Goal: Task Accomplishment & Management: Use online tool/utility

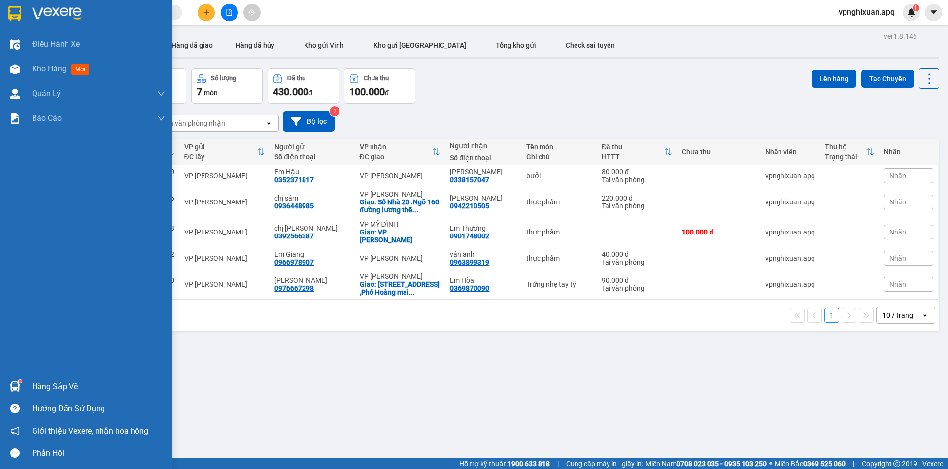
scroll to position [116, 0]
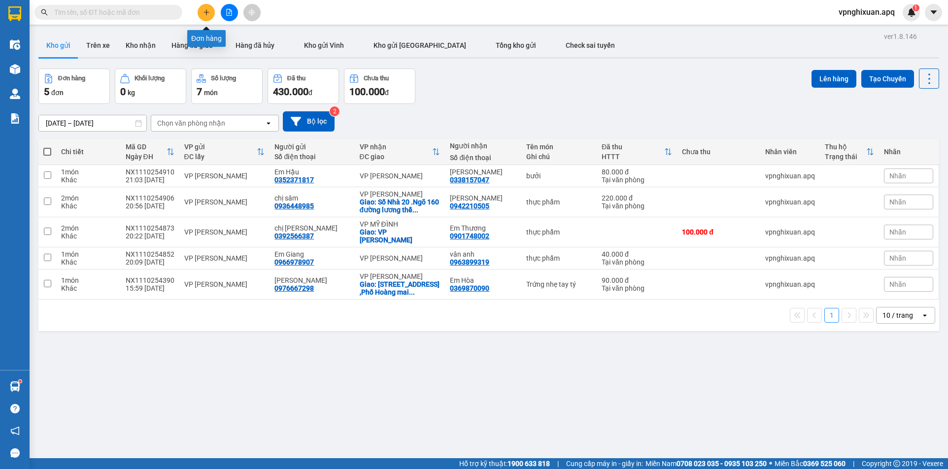
click at [206, 8] on button at bounding box center [206, 12] width 17 height 17
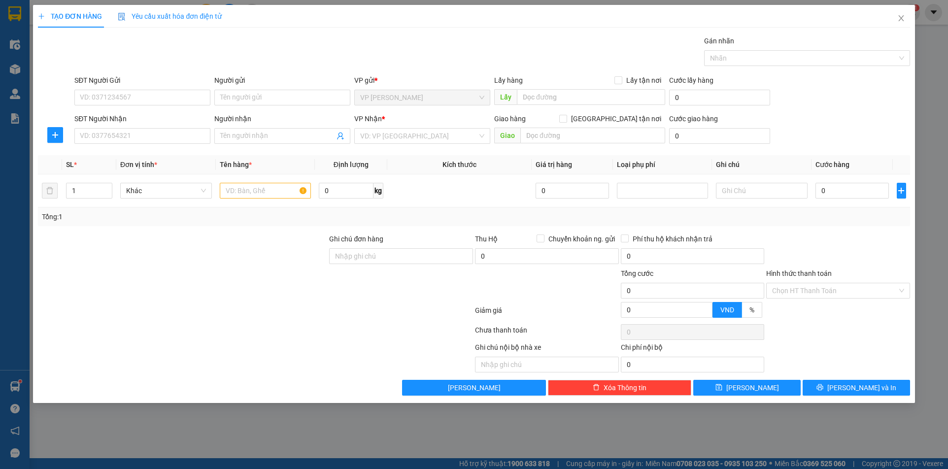
click at [182, 146] on div "SĐT Người Nhận VD: 0377654321" at bounding box center [142, 130] width 136 height 34
click at [117, 96] on input "SĐT Người Gửi" at bounding box center [142, 98] width 136 height 16
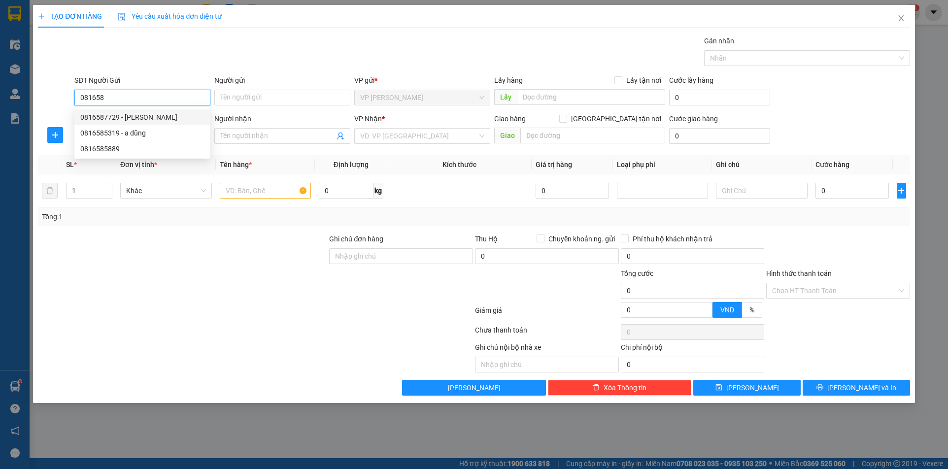
drag, startPoint x: 133, startPoint y: 115, endPoint x: 135, endPoint y: 120, distance: 5.5
click at [135, 116] on div "0816587729 - [PERSON_NAME]" at bounding box center [142, 117] width 124 height 11
type input "0816587729"
type input "[PERSON_NAME]"
type input "0816587729"
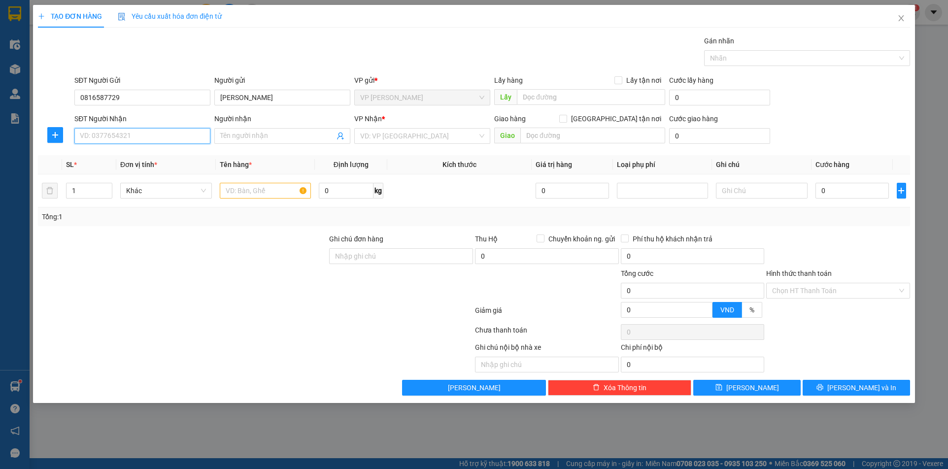
click at [144, 134] on input "SĐT Người Nhận" at bounding box center [142, 136] width 136 height 16
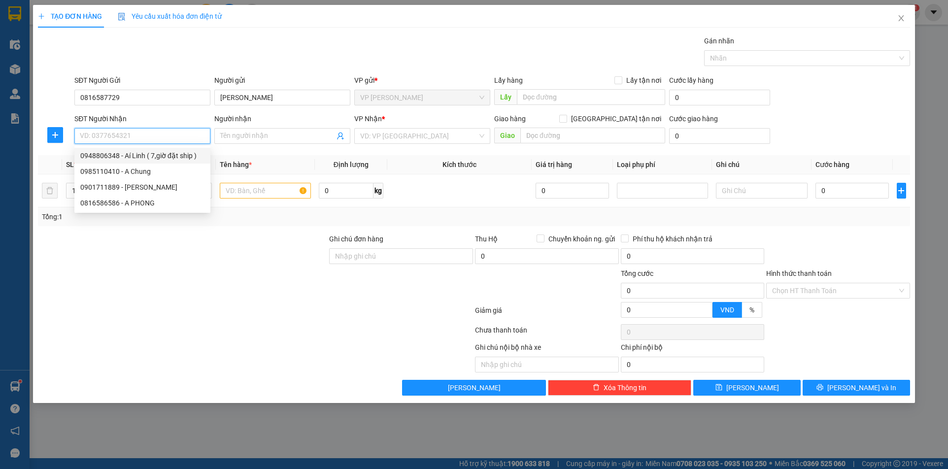
click at [171, 156] on div "0948806348 - Aí Linh ( 7,giờ đặt ship )" at bounding box center [142, 155] width 124 height 11
type input "0948806348"
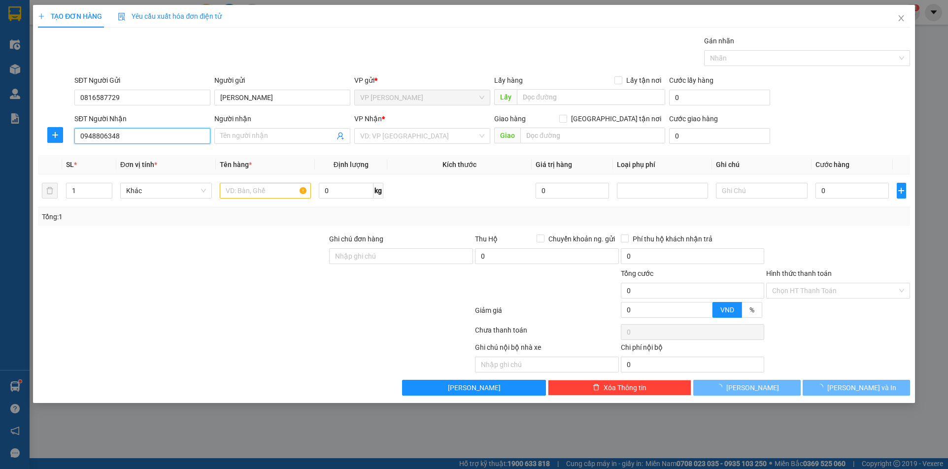
type input "[PERSON_NAME] ( 7,giờ đặt ship )"
checkbox input "true"
type input "341 [PERSON_NAME] ,[PERSON_NAME]"
type input "60.000"
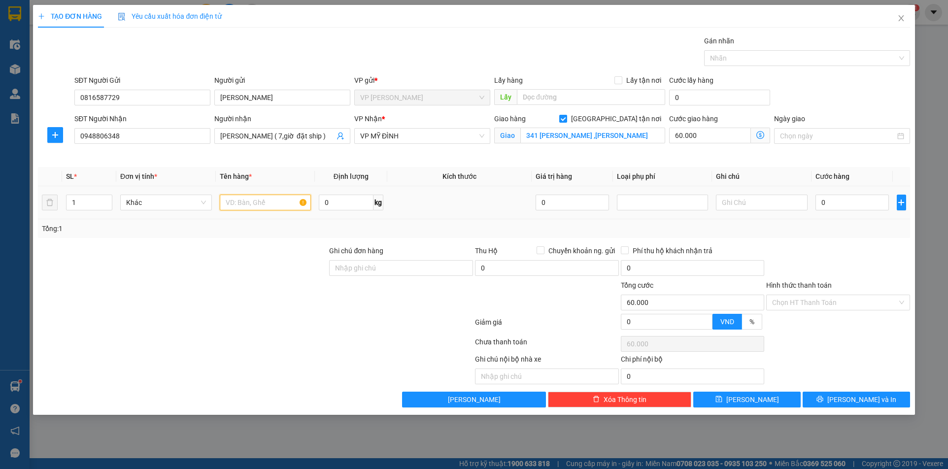
click at [263, 205] on input "text" at bounding box center [266, 203] width 92 height 16
click at [258, 205] on input "text" at bounding box center [266, 203] width 92 height 16
type input "Thực Phẩm"
click at [847, 207] on input "0" at bounding box center [851, 203] width 73 height 16
type input "5"
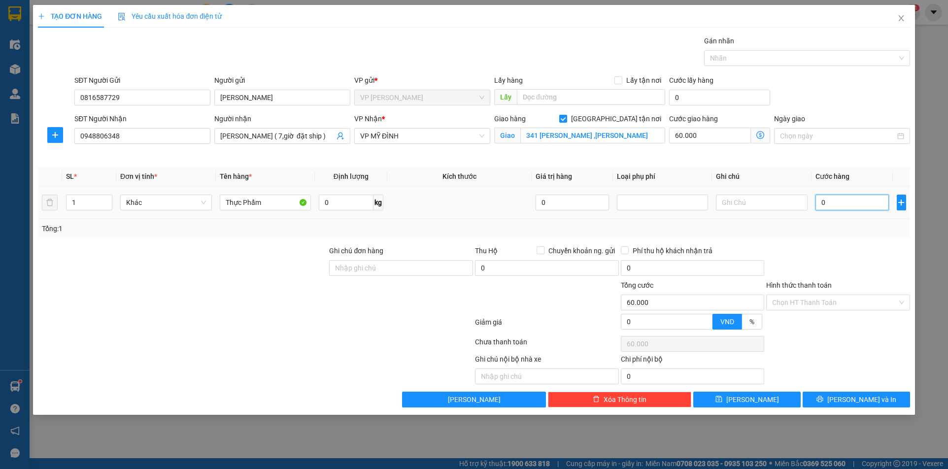
type input "60.005"
type input "50"
type input "60.050"
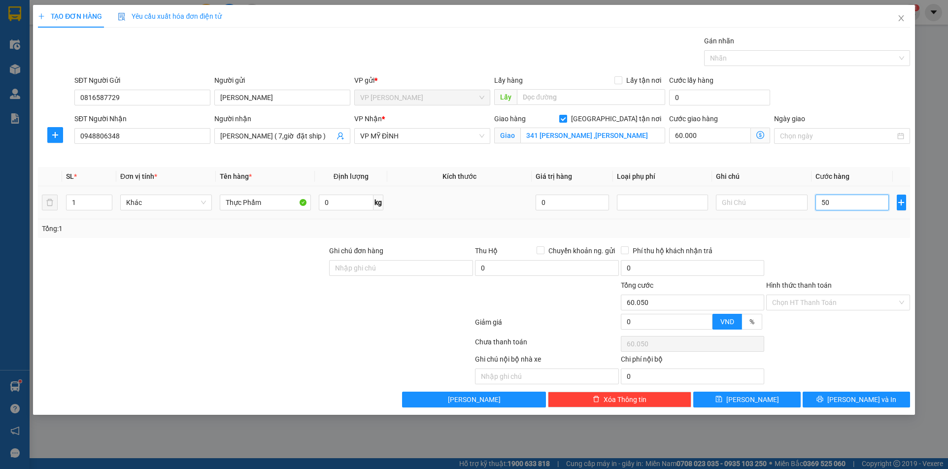
type input "500"
type input "60.500"
type input "5.000"
type input "65.000"
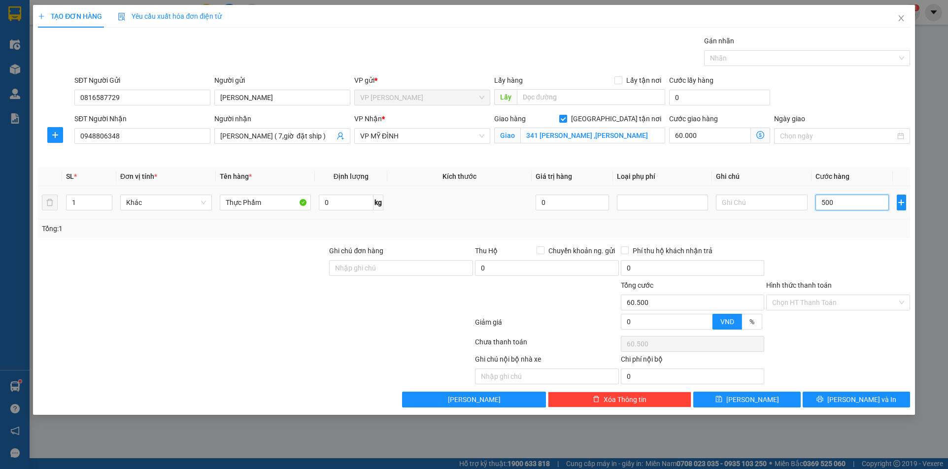
type input "65.000"
type input "50.000"
type input "110.000"
type input "50.000"
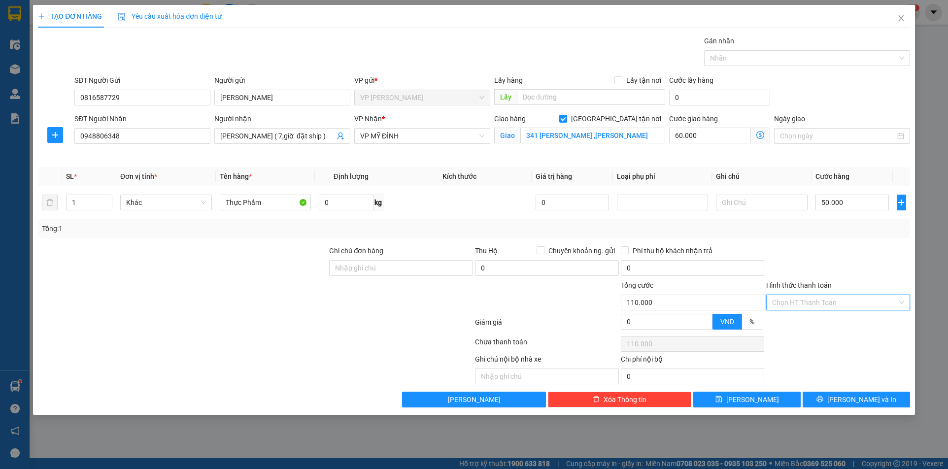
drag, startPoint x: 830, startPoint y: 299, endPoint x: 807, endPoint y: 324, distance: 34.5
click at [829, 299] on input "Hình thức thanh toán" at bounding box center [834, 302] width 125 height 15
click at [803, 322] on div "Tại văn phòng" at bounding box center [838, 322] width 132 height 11
type input "0"
click at [872, 402] on span "[PERSON_NAME] và In" at bounding box center [861, 399] width 69 height 11
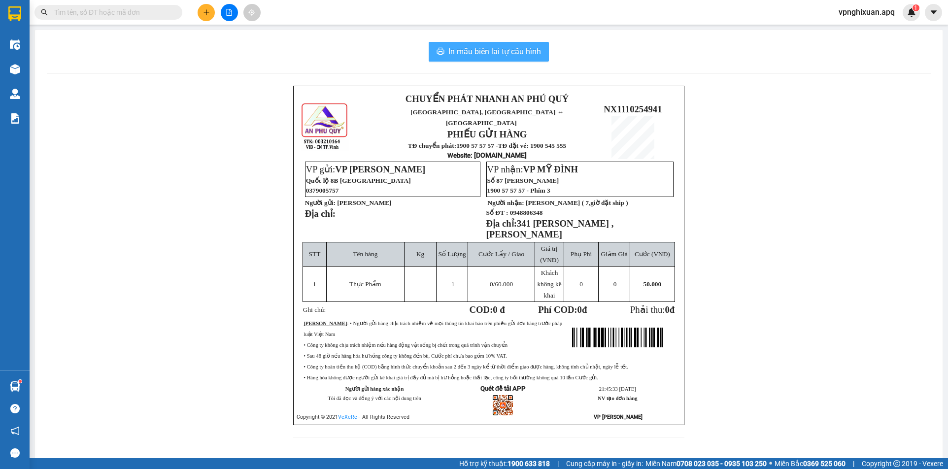
click at [475, 47] on span "In mẫu biên lai tự cấu hình" at bounding box center [494, 51] width 93 height 12
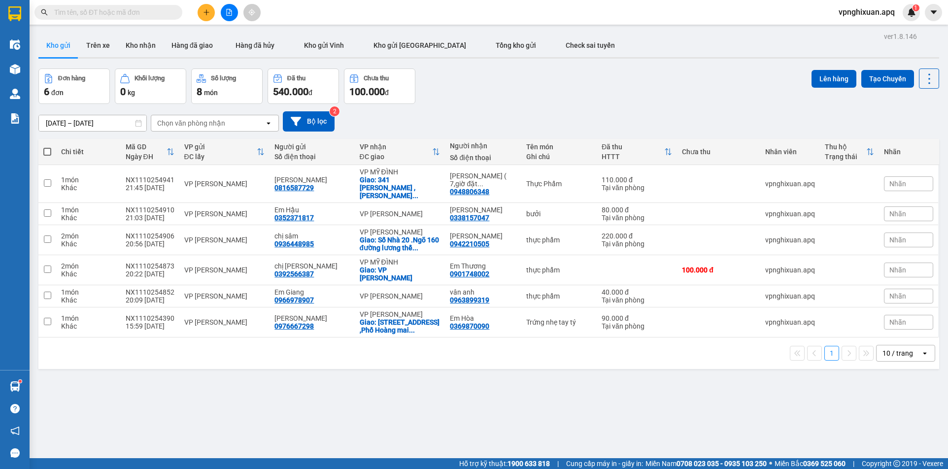
click at [45, 153] on span at bounding box center [47, 152] width 8 height 8
click at [47, 147] on input "checkbox" at bounding box center [47, 147] width 0 height 0
checkbox input "true"
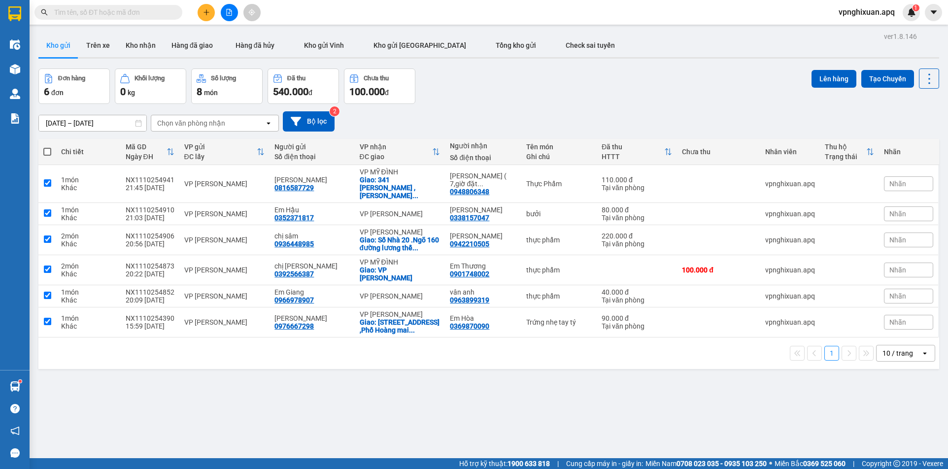
checkbox input "true"
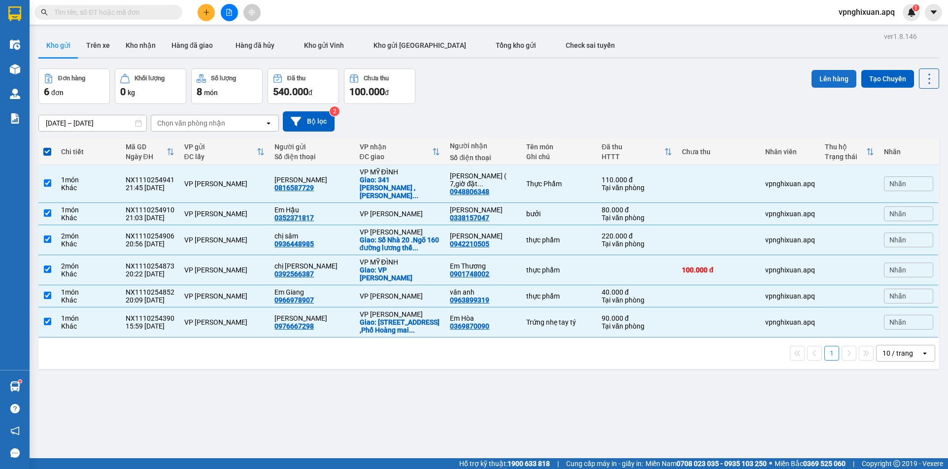
click at [828, 81] on button "Lên hàng" at bounding box center [833, 79] width 45 height 18
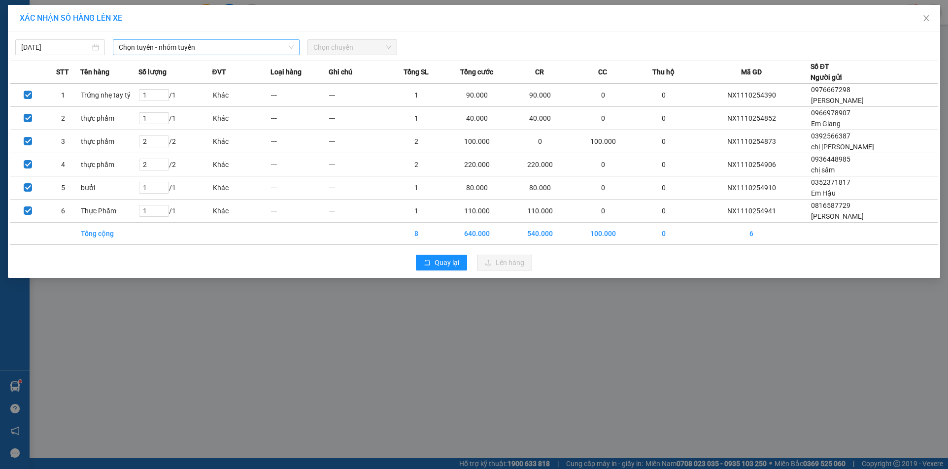
click at [204, 47] on span "Chọn tuyến - nhóm tuyến" at bounding box center [206, 47] width 175 height 15
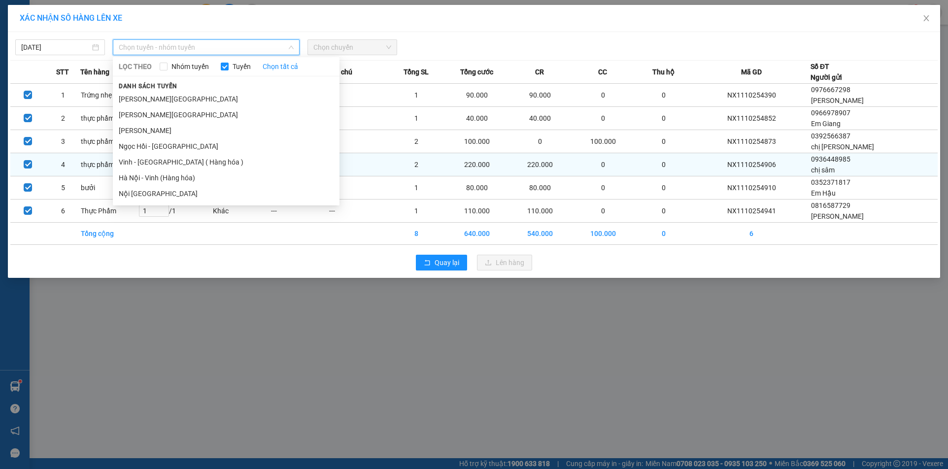
click at [161, 165] on li "Vinh - [GEOGRAPHIC_DATA] ( Hàng hóa )" at bounding box center [226, 162] width 227 height 16
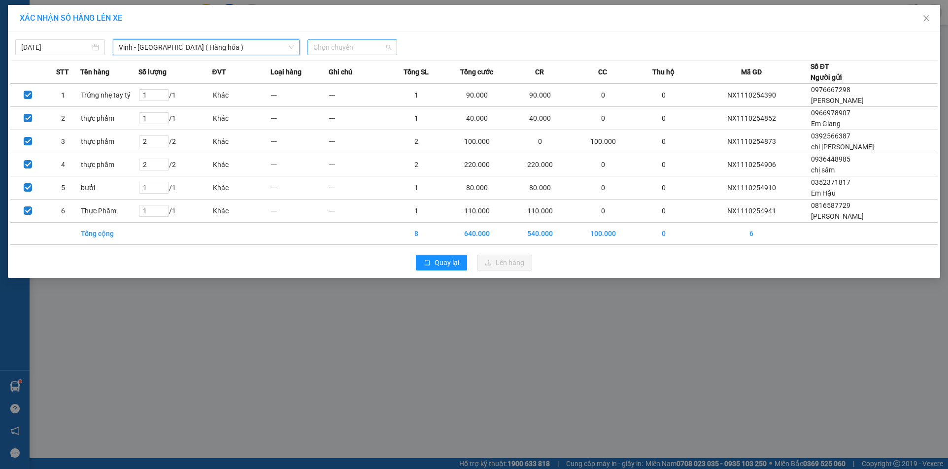
click at [352, 47] on span "Chọn chuyến" at bounding box center [352, 47] width 78 height 15
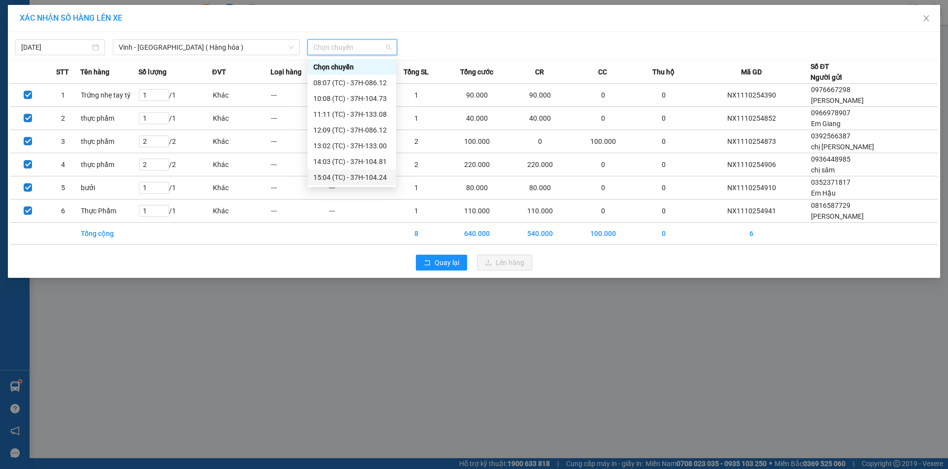
scroll to position [142, 0]
click at [360, 144] on div "23:15 (TC) - 37H-104.45" at bounding box center [351, 145] width 77 height 11
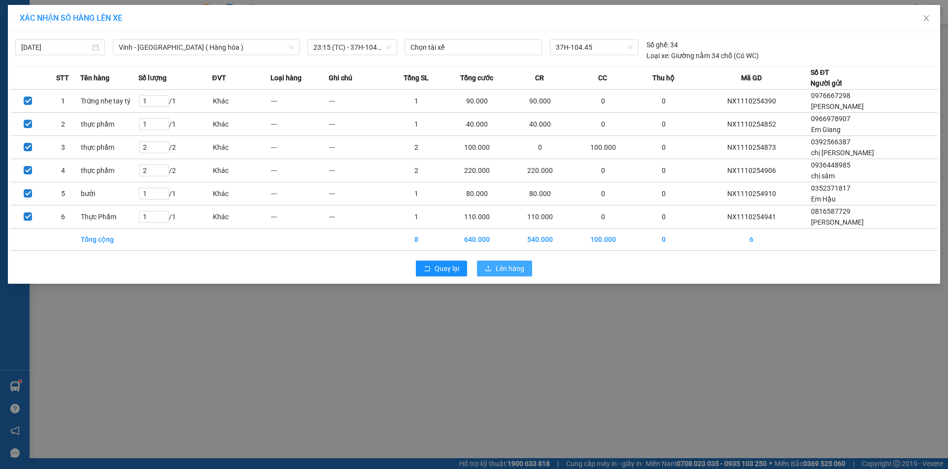
click at [502, 267] on span "Lên hàng" at bounding box center [510, 268] width 29 height 11
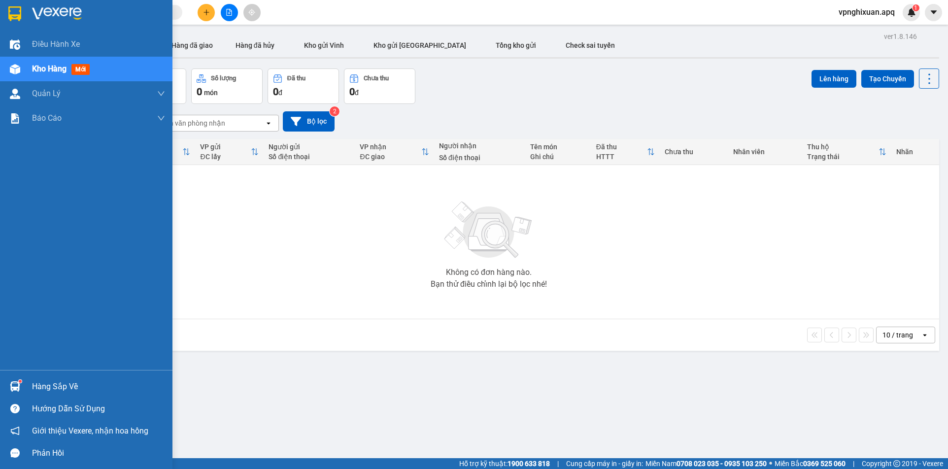
click at [48, 385] on div "Hàng sắp về" at bounding box center [98, 386] width 133 height 15
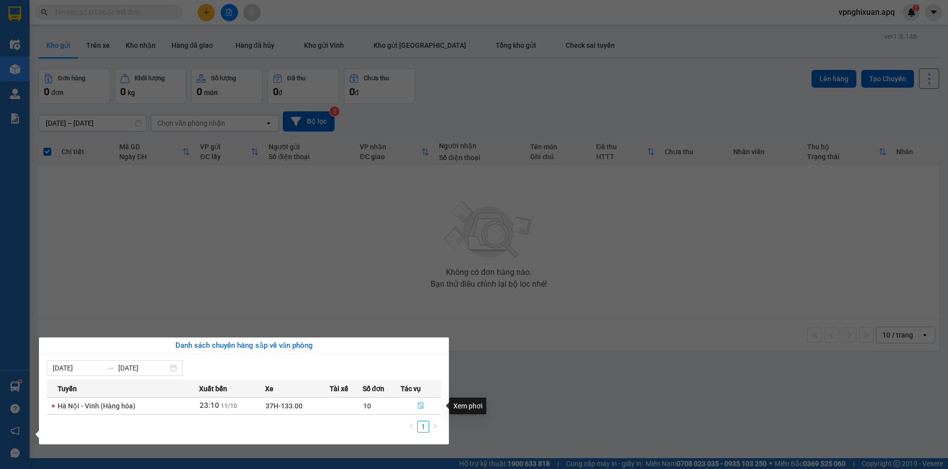
click at [423, 405] on icon "file-done" at bounding box center [421, 405] width 6 height 7
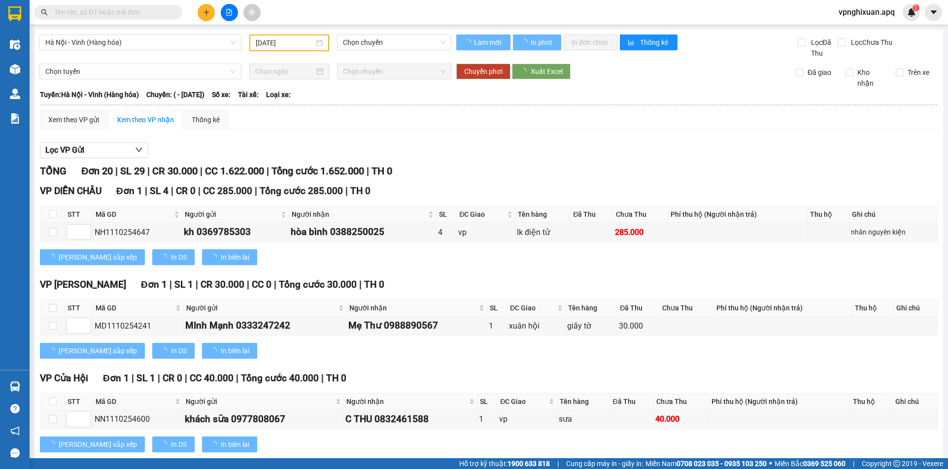
type input "[DATE]"
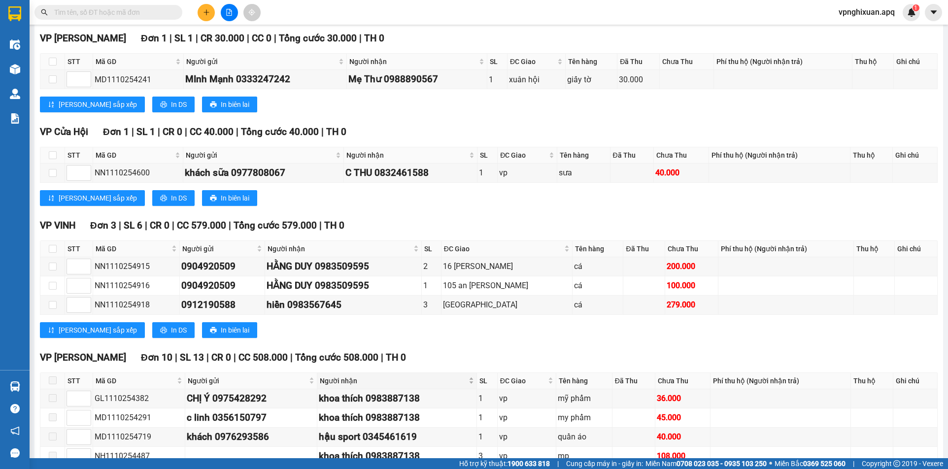
scroll to position [296, 0]
